Goal: Task Accomplishment & Management: Manage account settings

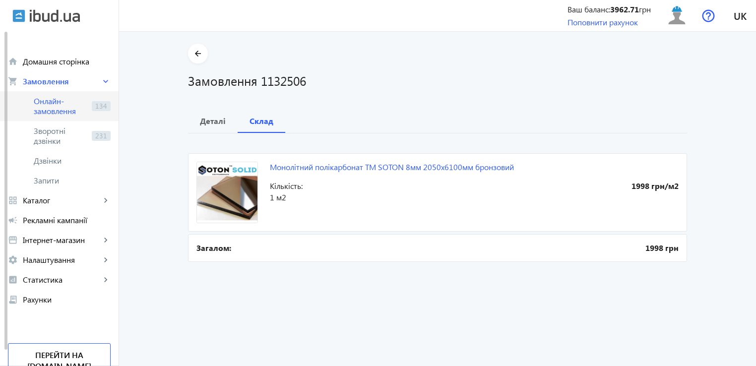
click at [54, 106] on span "Онлайн-замовлення" at bounding box center [61, 106] width 54 height 20
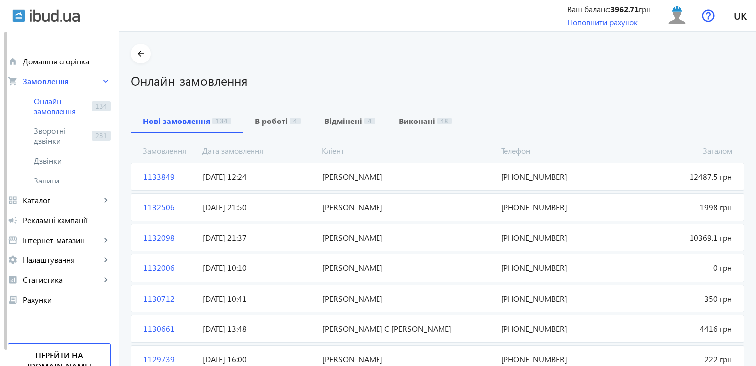
click at [153, 171] on span "1133849" at bounding box center [169, 176] width 60 height 11
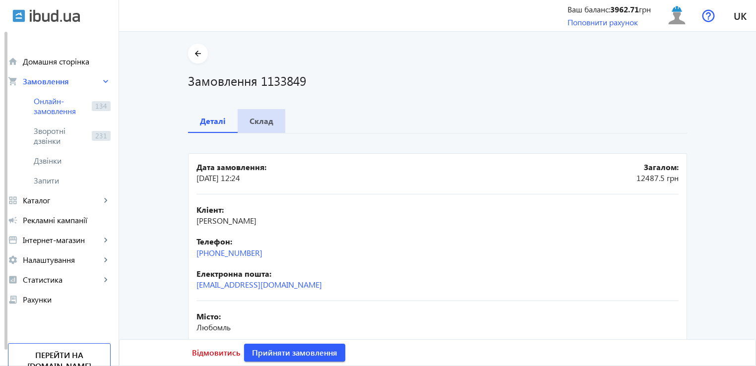
click at [265, 125] on b "Склад" at bounding box center [262, 121] width 24 height 8
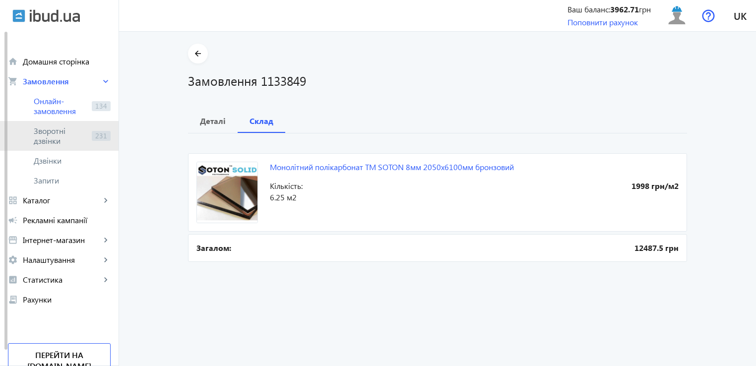
click at [55, 147] on link "Зворотні дзвінки 231" at bounding box center [59, 136] width 119 height 30
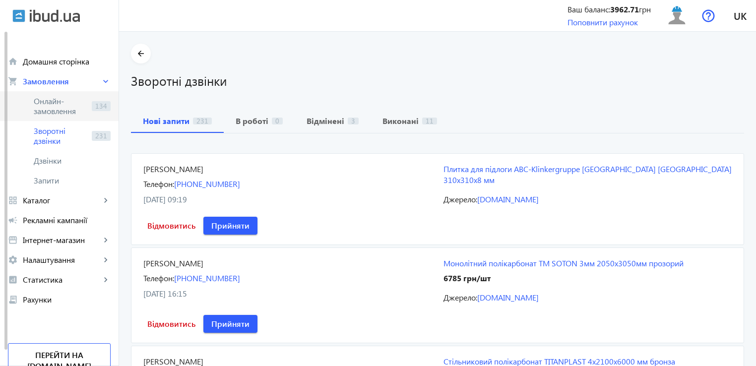
click at [63, 104] on span "Онлайн-замовлення" at bounding box center [61, 106] width 54 height 20
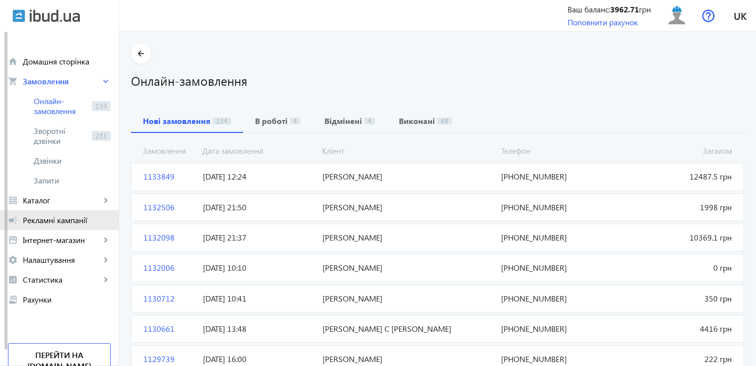
click at [85, 225] on span "Рекламні кампанії" at bounding box center [67, 220] width 88 height 10
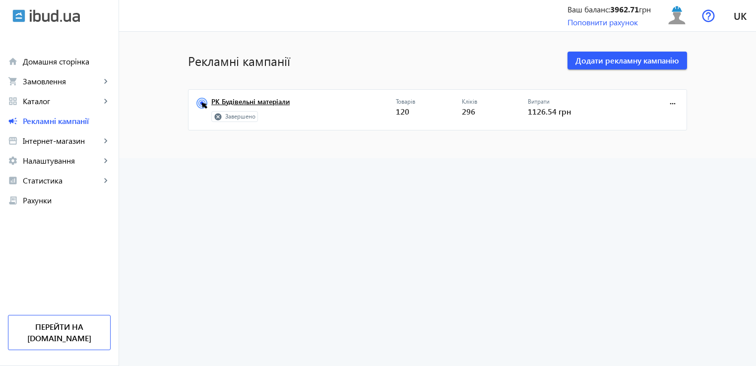
click at [267, 104] on link "РК Будівельні матеріали" at bounding box center [303, 105] width 185 height 14
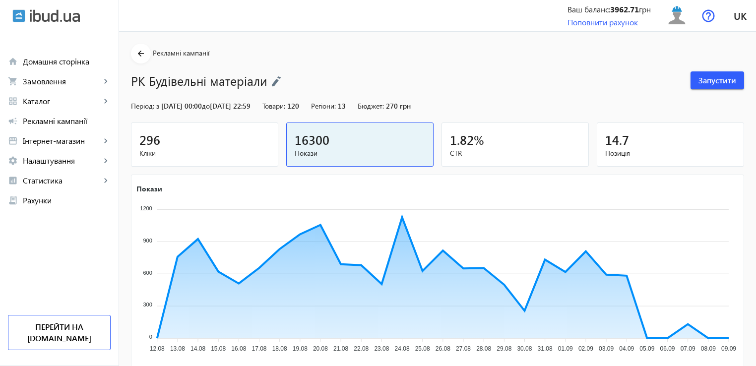
click at [248, 106] on span "[DATE] 00:00 до [DATE] 22:59" at bounding box center [205, 105] width 89 height 9
click at [237, 106] on span "[DATE] 00:00 до [DATE] 22:59" at bounding box center [205, 105] width 89 height 9
click at [271, 82] on img at bounding box center [276, 81] width 10 height 11
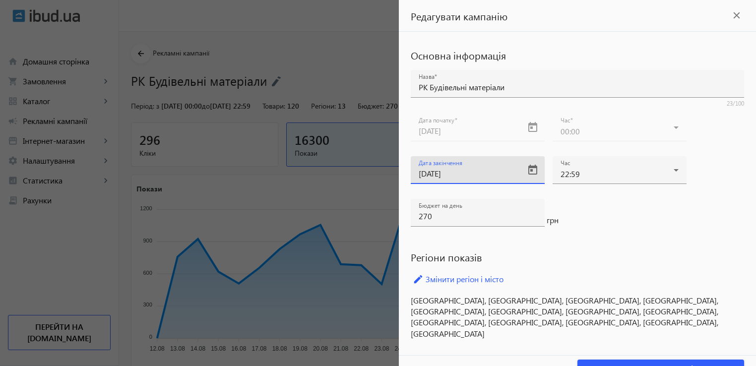
click at [472, 173] on input "04.09.2025" at bounding box center [469, 173] width 100 height 10
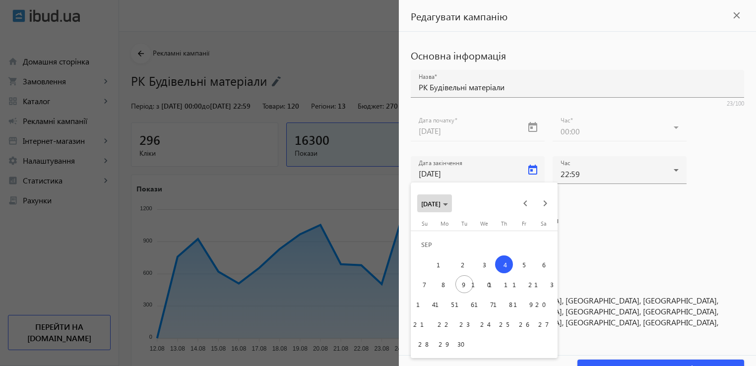
click at [448, 202] on span "04.09.2025" at bounding box center [434, 203] width 27 height 8
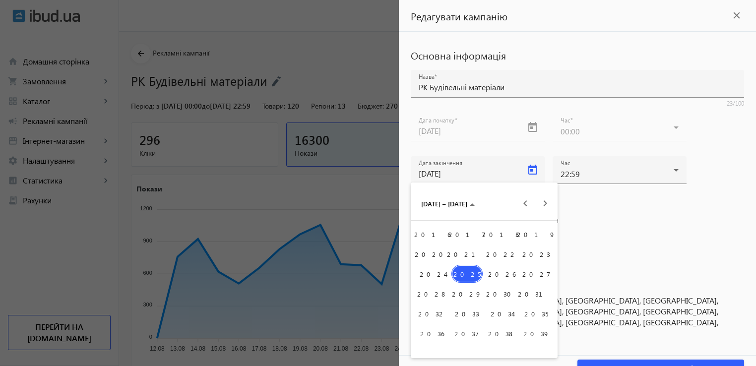
click at [536, 276] on span "2027" at bounding box center [536, 274] width 31 height 18
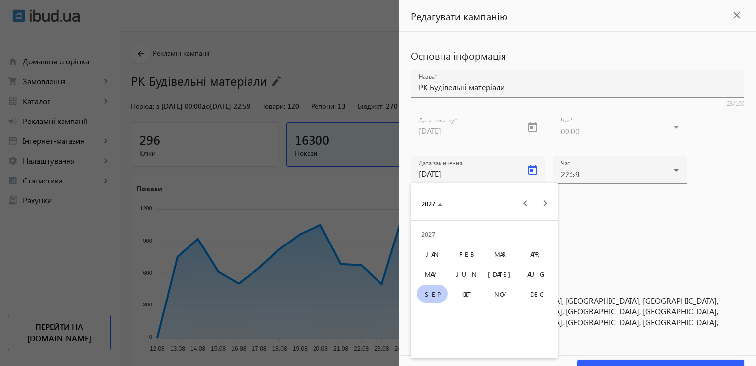
click at [444, 294] on span "SEP" at bounding box center [432, 294] width 31 height 18
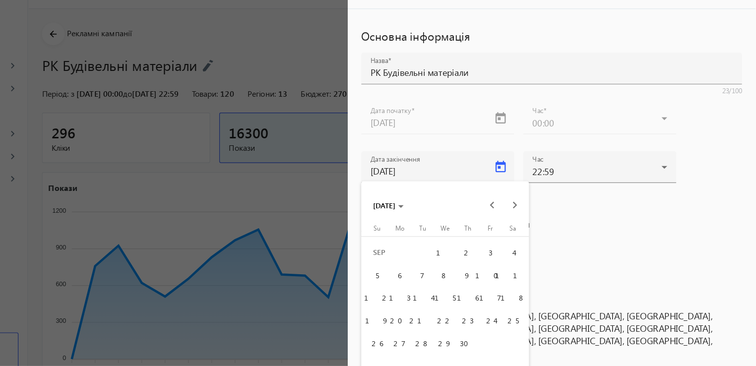
drag, startPoint x: 761, startPoint y: 212, endPoint x: 753, endPoint y: 284, distance: 72.4
click at [753, 284] on div at bounding box center [378, 183] width 756 height 366
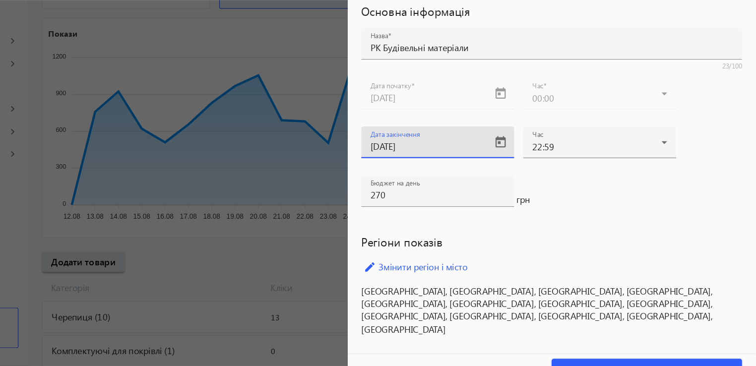
scroll to position [119, 0]
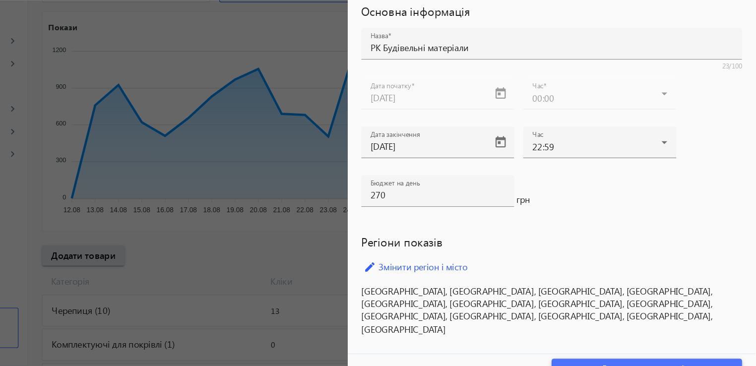
click at [687, 360] on span "button" at bounding box center [661, 369] width 167 height 24
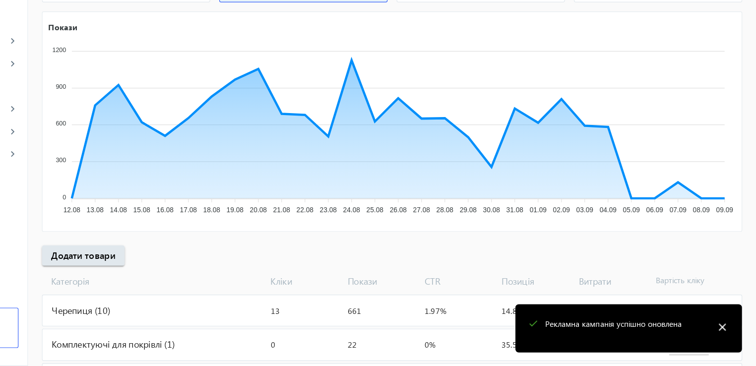
click at [730, 330] on mat-icon "close" at bounding box center [726, 331] width 15 height 15
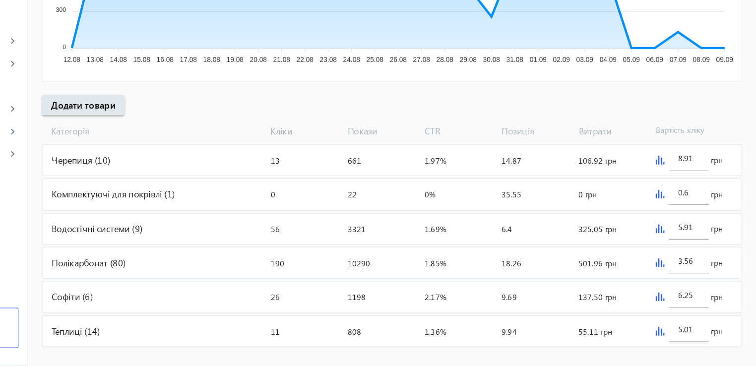
scroll to position [262, 0]
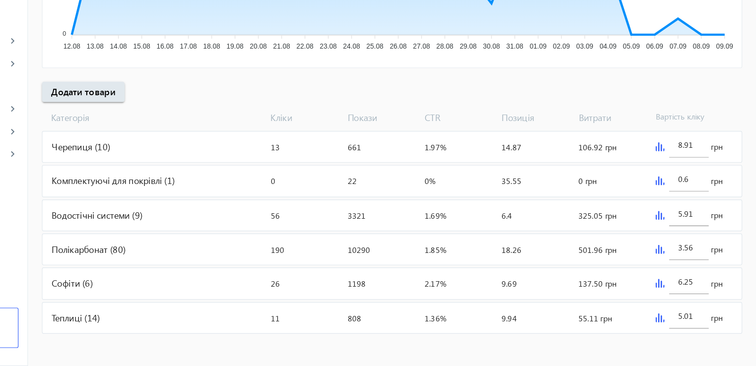
click at [671, 268] on div "3.56 грн" at bounding box center [703, 264] width 79 height 27
click at [672, 261] on img at bounding box center [672, 264] width 8 height 8
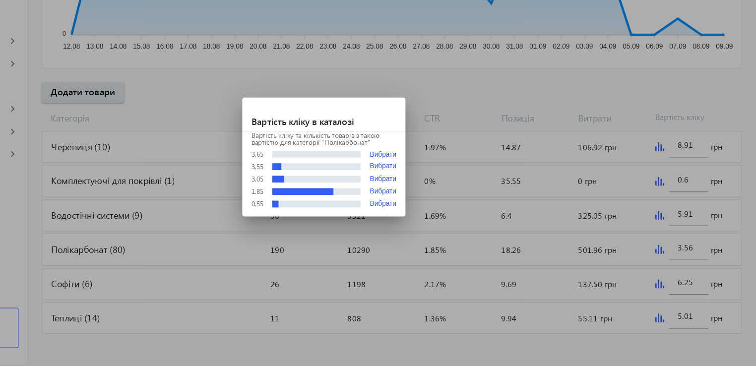
scroll to position [0, 0]
click at [429, 194] on button "Вибрати" at bounding box center [429, 191] width 23 height 7
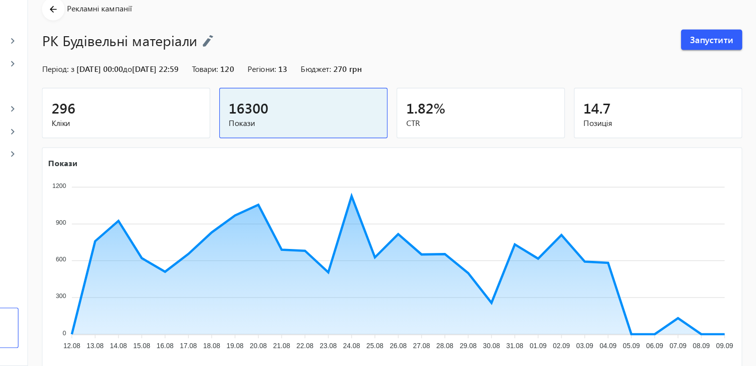
scroll to position [262, 0]
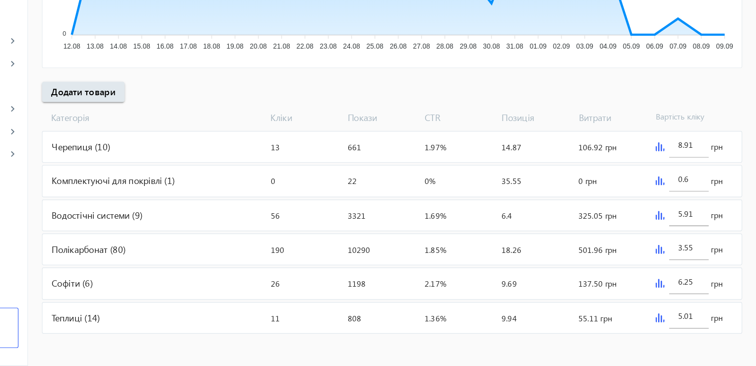
click at [670, 265] on img at bounding box center [672, 264] width 8 height 8
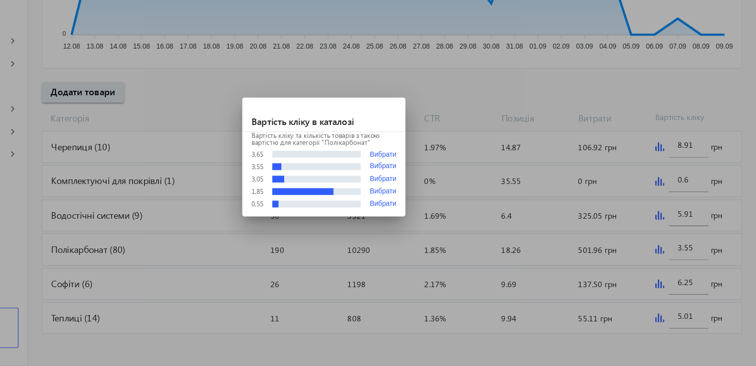
click at [700, 260] on div at bounding box center [378, 183] width 756 height 366
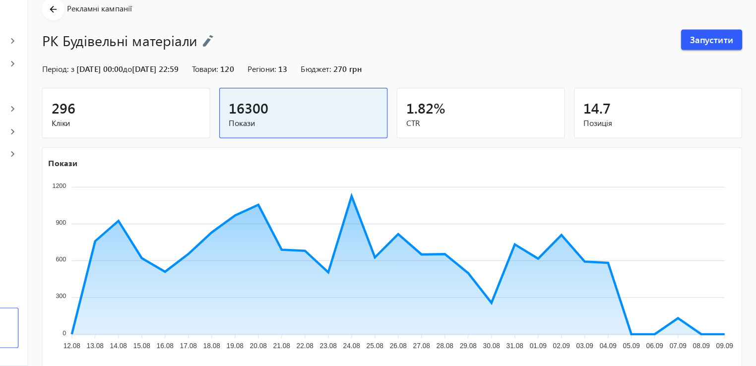
scroll to position [262, 0]
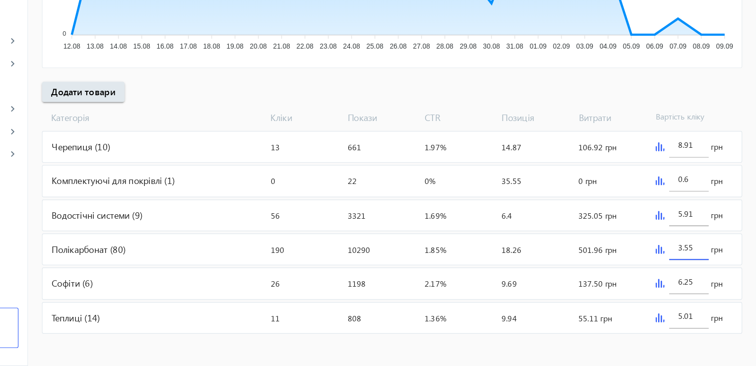
click at [700, 262] on input "3.55" at bounding box center [697, 262] width 19 height 9
type input "3.10"
click at [654, 246] on div "Витрати: 325.05 грн" at bounding box center [630, 234] width 67 height 27
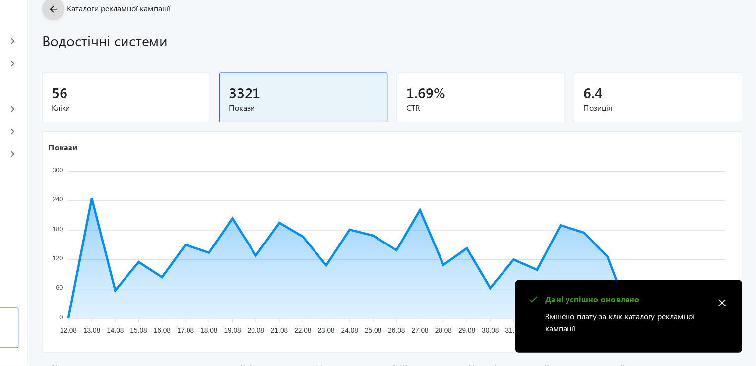
click at [135, 52] on mat-icon "arrow_back" at bounding box center [141, 54] width 12 height 12
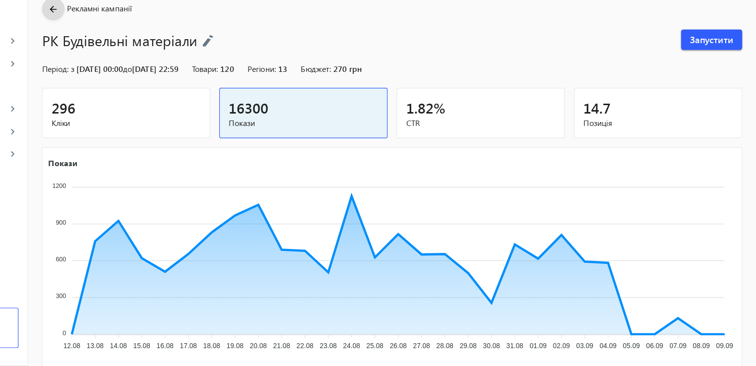
click at [139, 56] on mat-icon "arrow_back" at bounding box center [141, 54] width 12 height 12
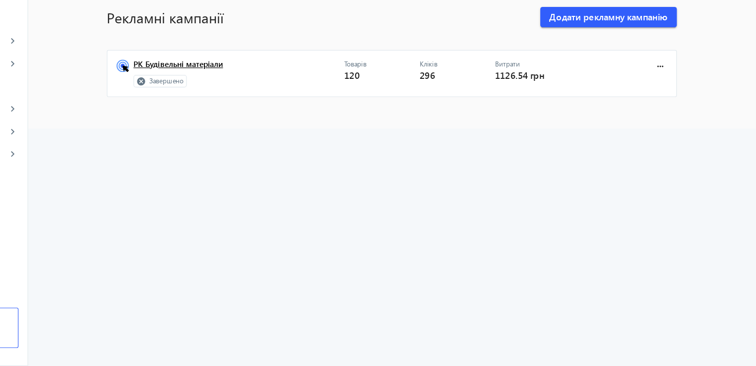
click at [219, 109] on link "РК Будівельні матеріали" at bounding box center [303, 105] width 185 height 14
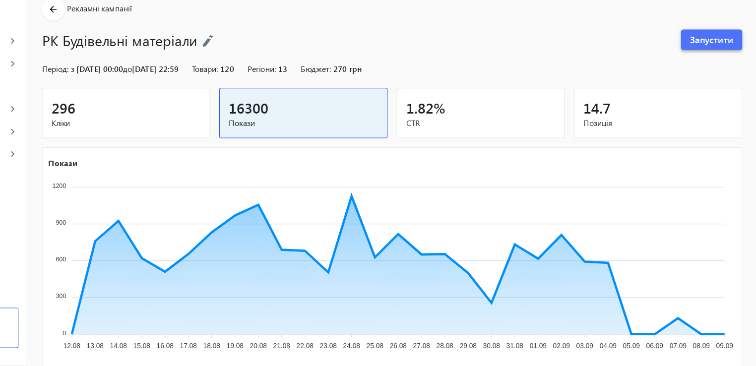
click at [725, 84] on span "Запустити" at bounding box center [718, 80] width 38 height 11
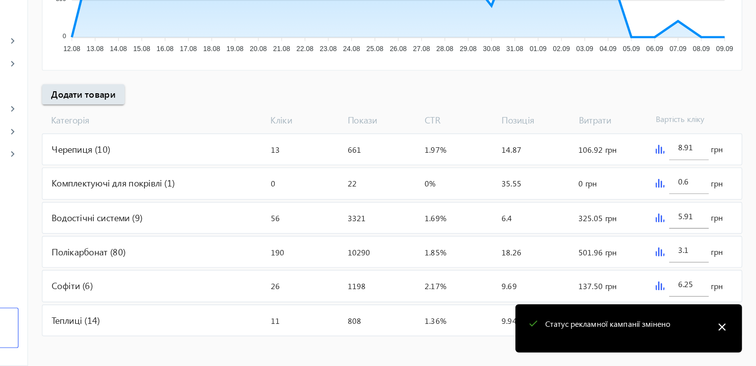
scroll to position [262, 0]
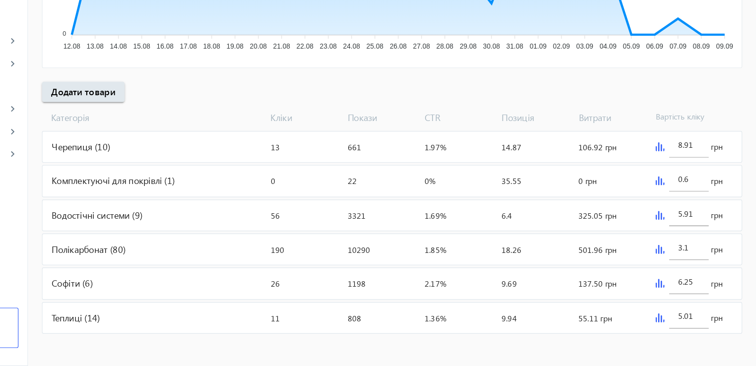
click at [671, 264] on img at bounding box center [672, 264] width 8 height 8
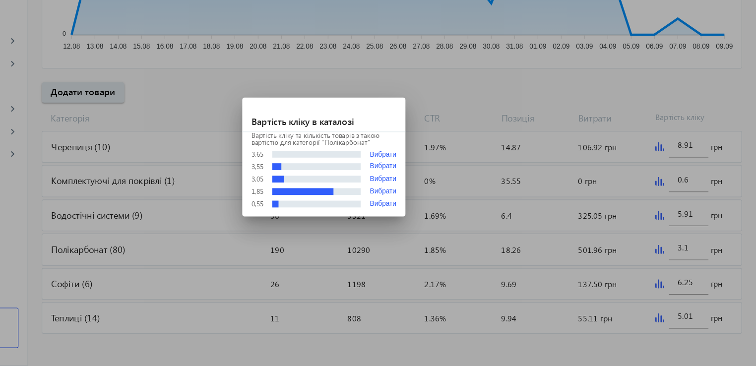
click at [701, 261] on div at bounding box center [378, 183] width 756 height 366
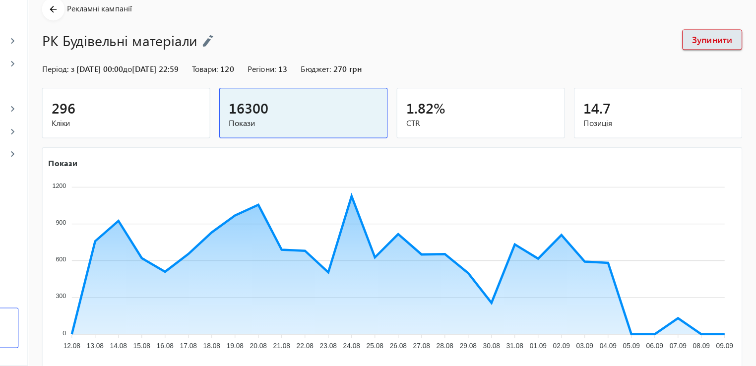
scroll to position [262, 0]
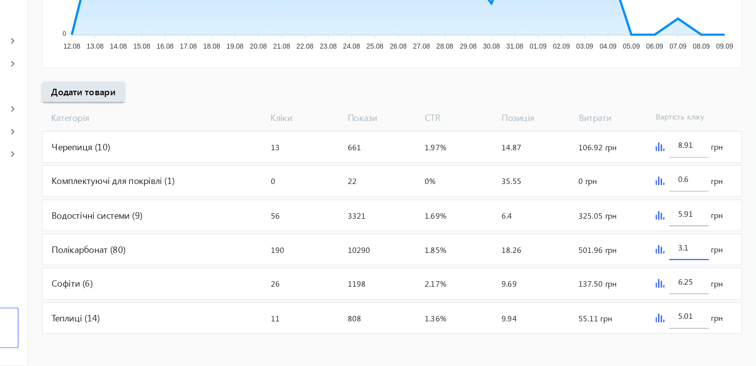
click at [695, 261] on input "3.1" at bounding box center [697, 262] width 19 height 9
type input "3.56"
click at [655, 252] on div "Витрати: 501.96 грн" at bounding box center [630, 264] width 67 height 27
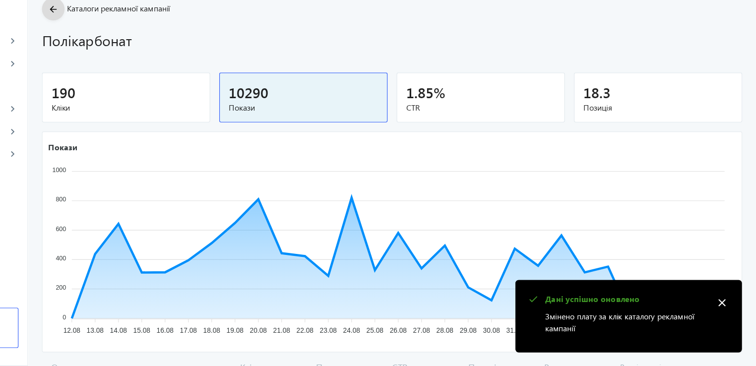
click at [142, 55] on span at bounding box center [141, 54] width 20 height 24
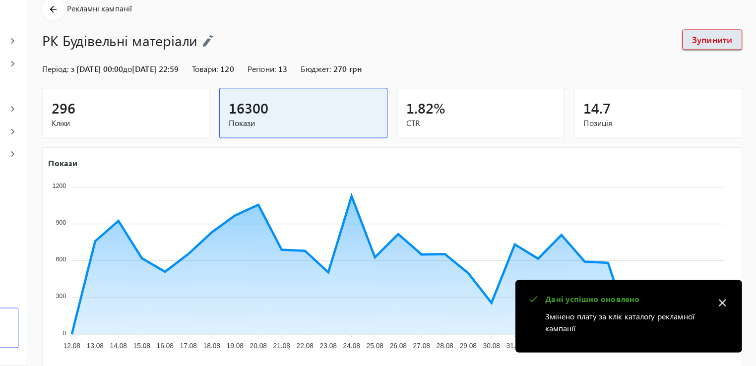
click at [727, 310] on mat-icon "close" at bounding box center [726, 310] width 15 height 15
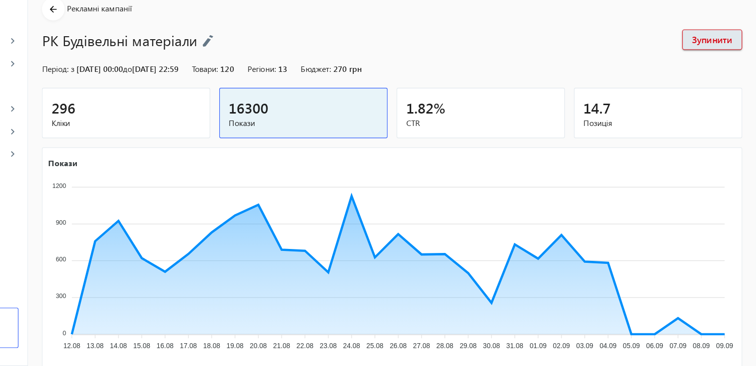
click at [214, 82] on h1 "РК Будівельні матеріали" at bounding box center [406, 80] width 551 height 17
click at [272, 84] on img at bounding box center [276, 81] width 10 height 11
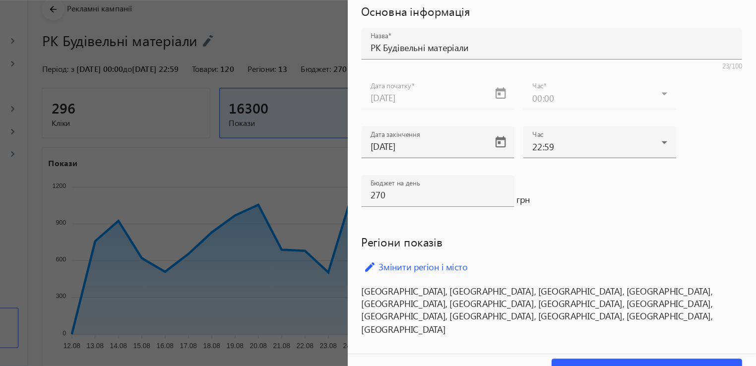
click at [278, 83] on div at bounding box center [378, 183] width 756 height 366
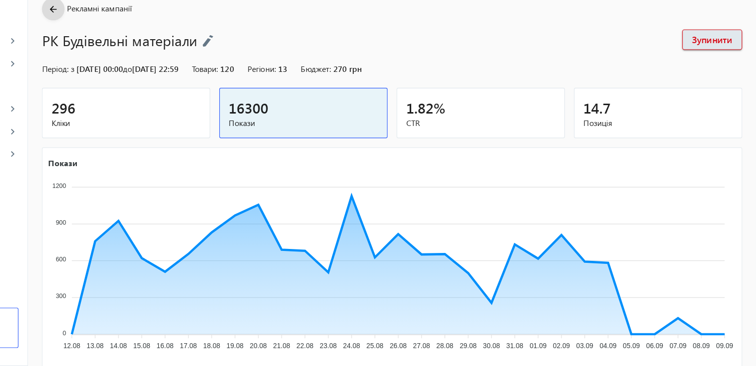
click at [137, 57] on mat-icon "arrow_back" at bounding box center [141, 54] width 12 height 12
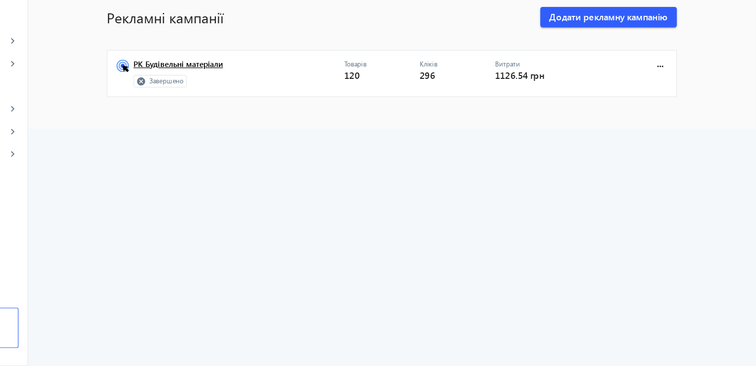
click at [234, 106] on link "РК Будівельні матеріали" at bounding box center [303, 105] width 185 height 14
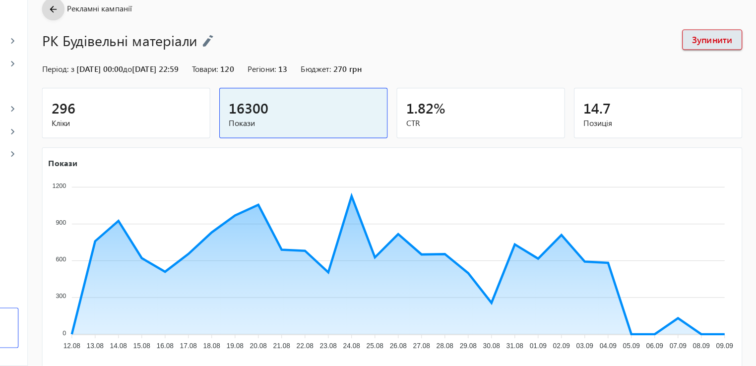
click at [140, 56] on mat-icon "arrow_back" at bounding box center [141, 54] width 12 height 12
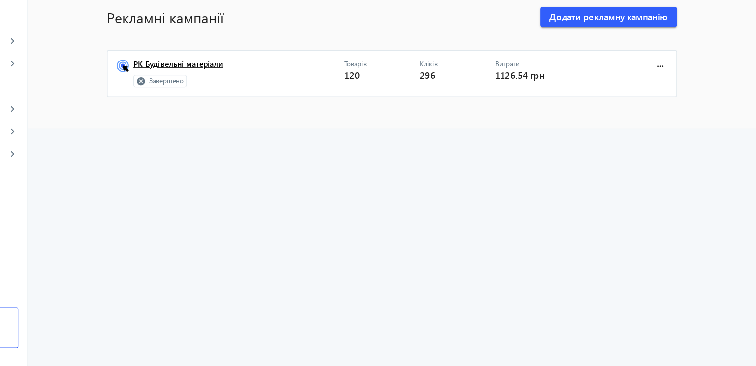
click at [255, 103] on link "РК Будівельні матеріали" at bounding box center [303, 105] width 185 height 14
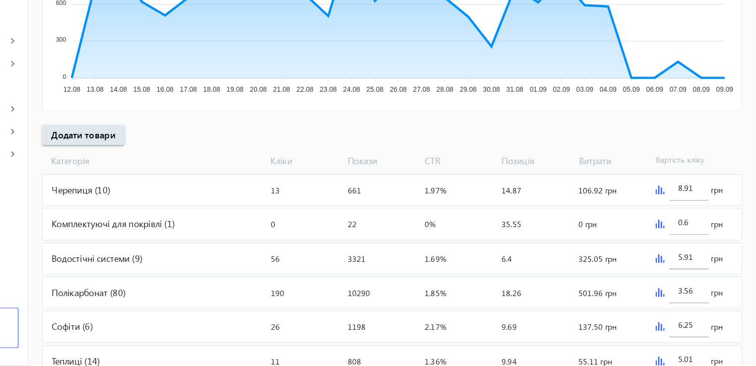
scroll to position [262, 0]
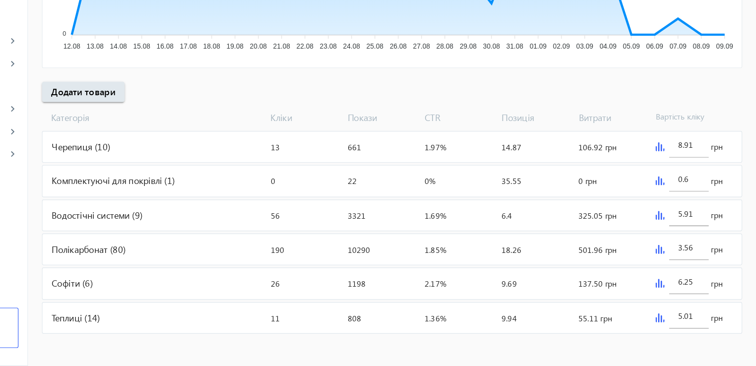
click at [673, 266] on img at bounding box center [672, 264] width 8 height 8
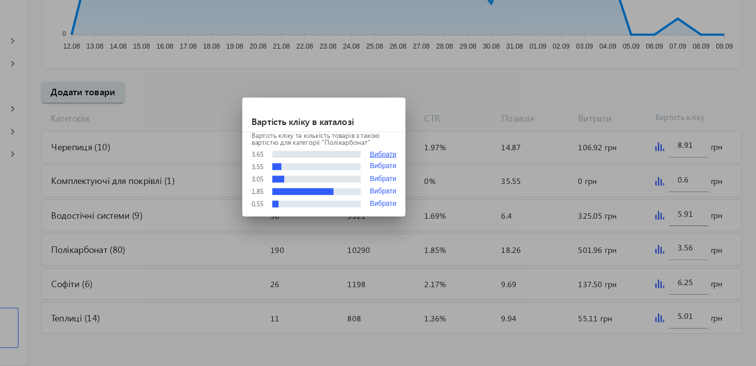
click at [434, 179] on button "Вибрати" at bounding box center [429, 180] width 23 height 7
type input "3.65"
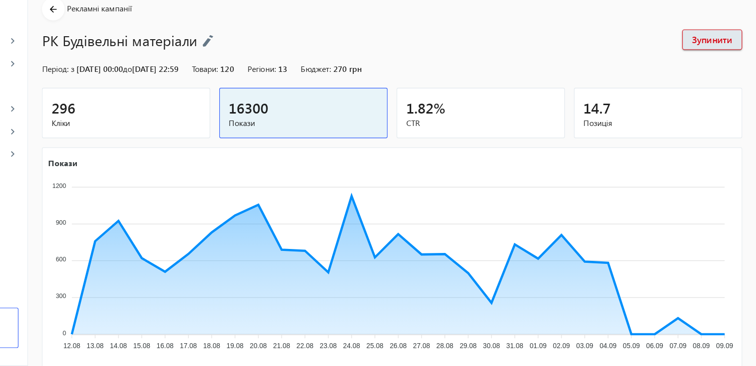
scroll to position [262, 0]
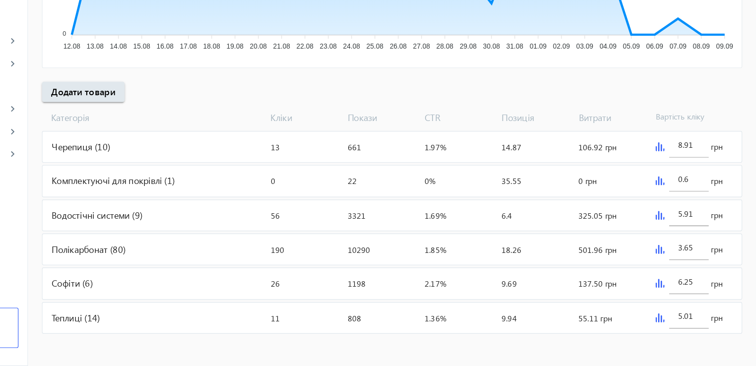
click at [670, 260] on img at bounding box center [672, 264] width 8 height 8
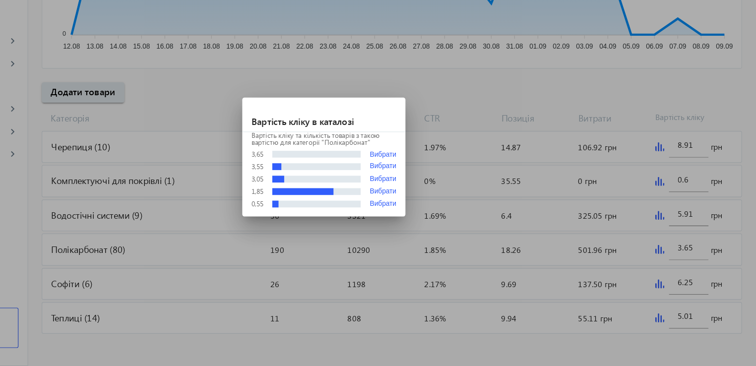
scroll to position [0, 0]
click at [492, 98] on div at bounding box center [378, 183] width 756 height 366
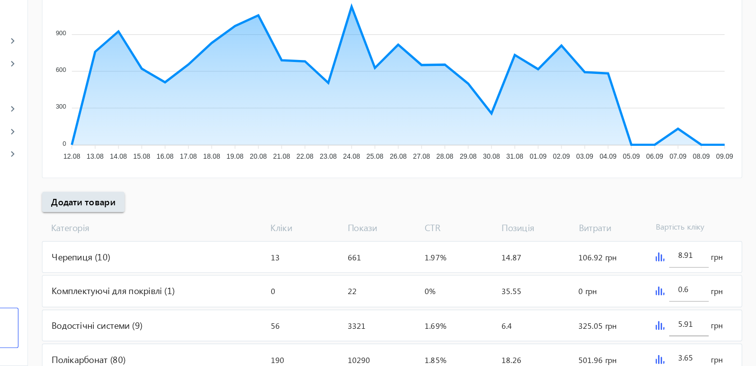
scroll to position [262, 0]
